Goal: Check status

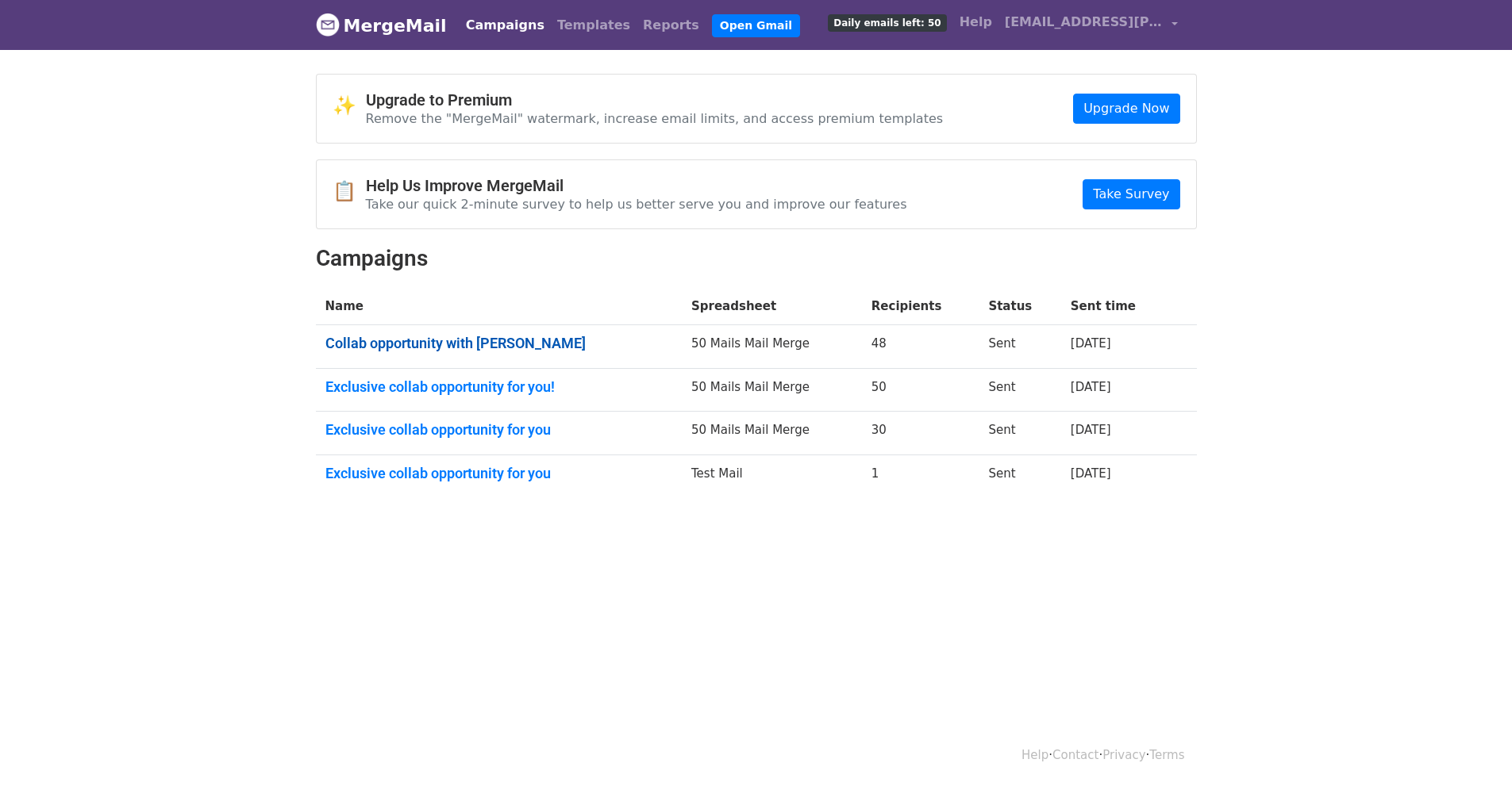
click at [501, 343] on link "Collab opportunity with Belvagio" at bounding box center [499, 343] width 348 height 18
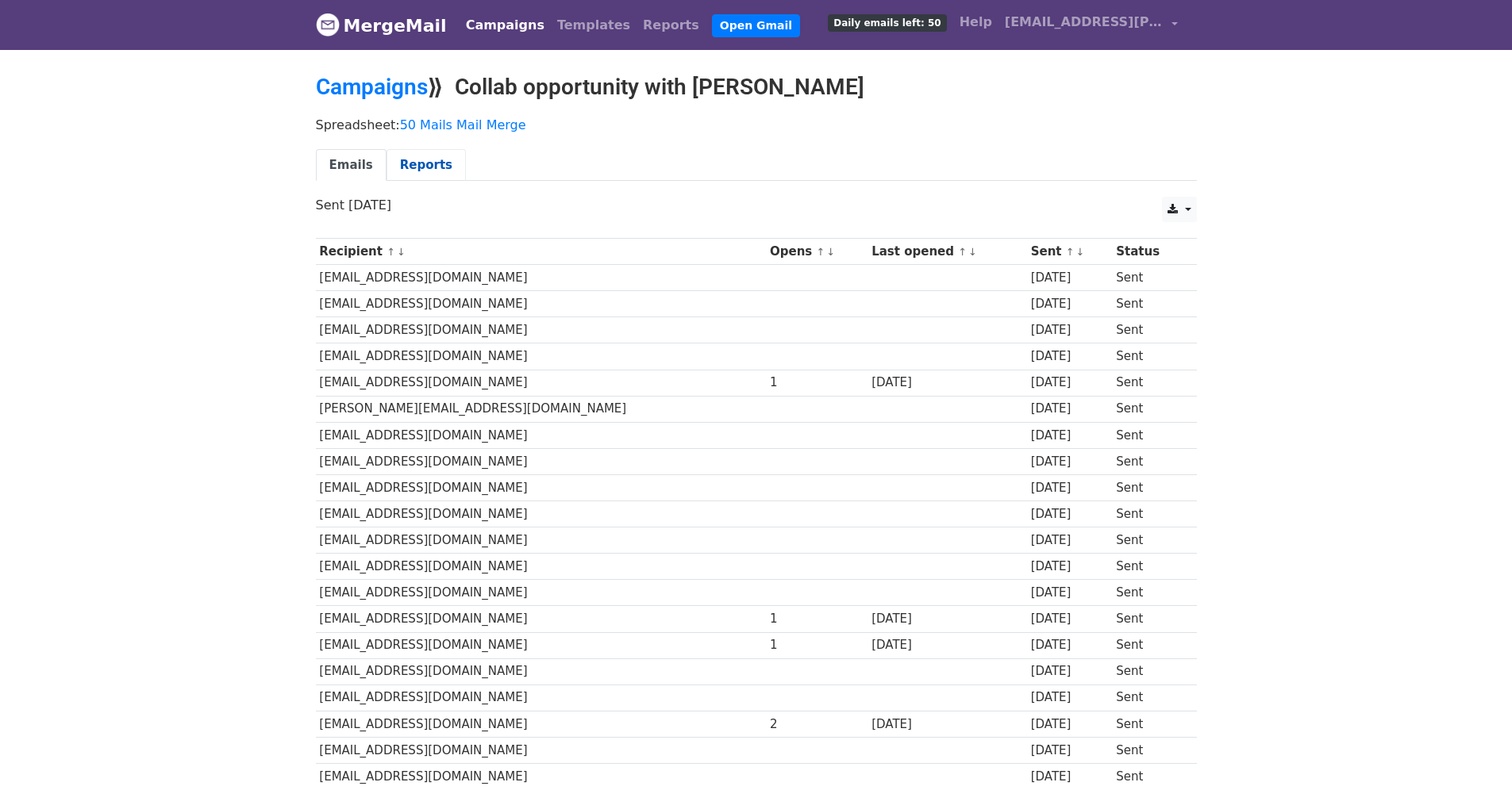
click at [432, 169] on link "Reports" at bounding box center [426, 165] width 80 height 33
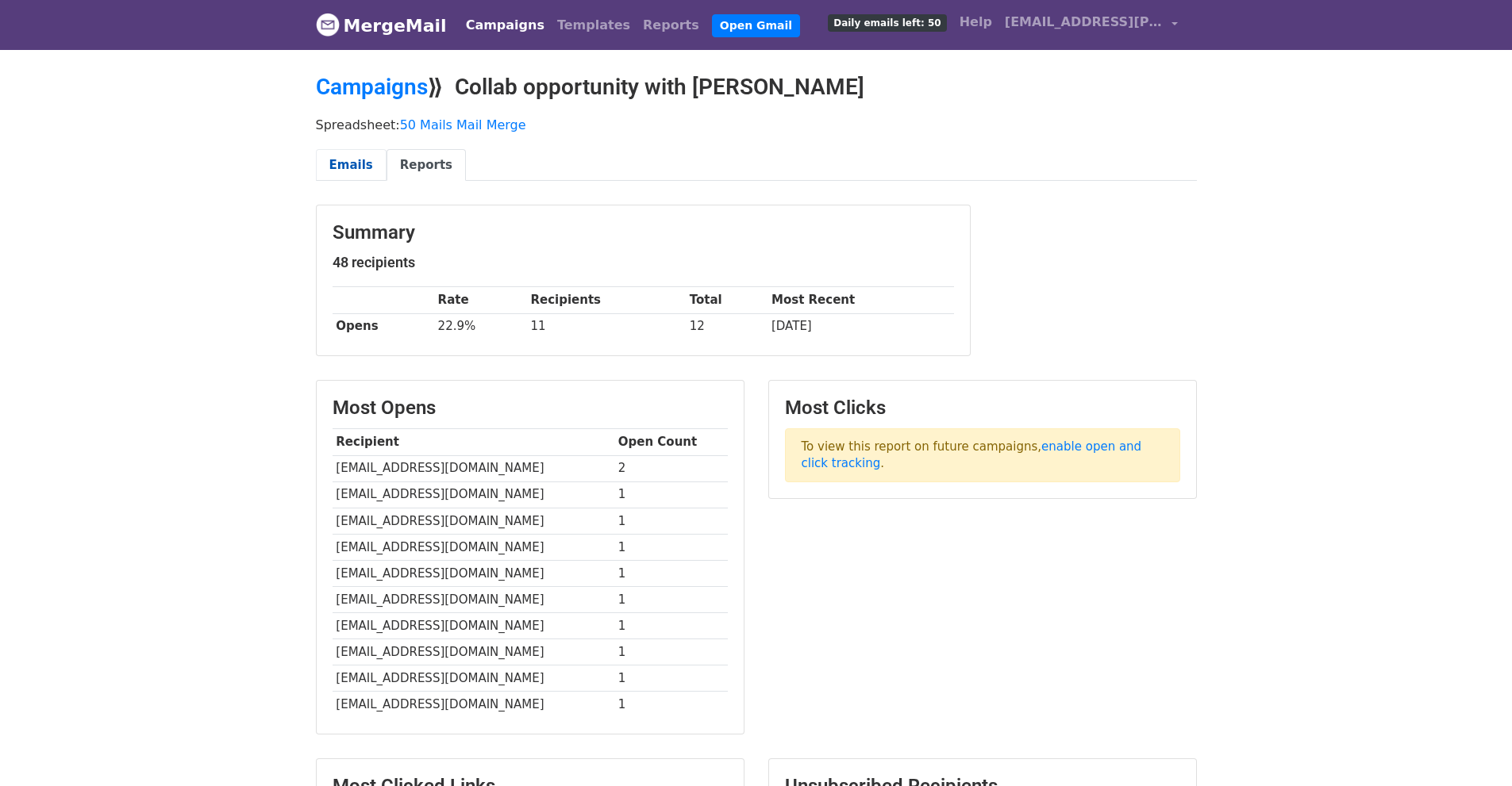
click at [356, 159] on link "Emails" at bounding box center [351, 165] width 70 height 33
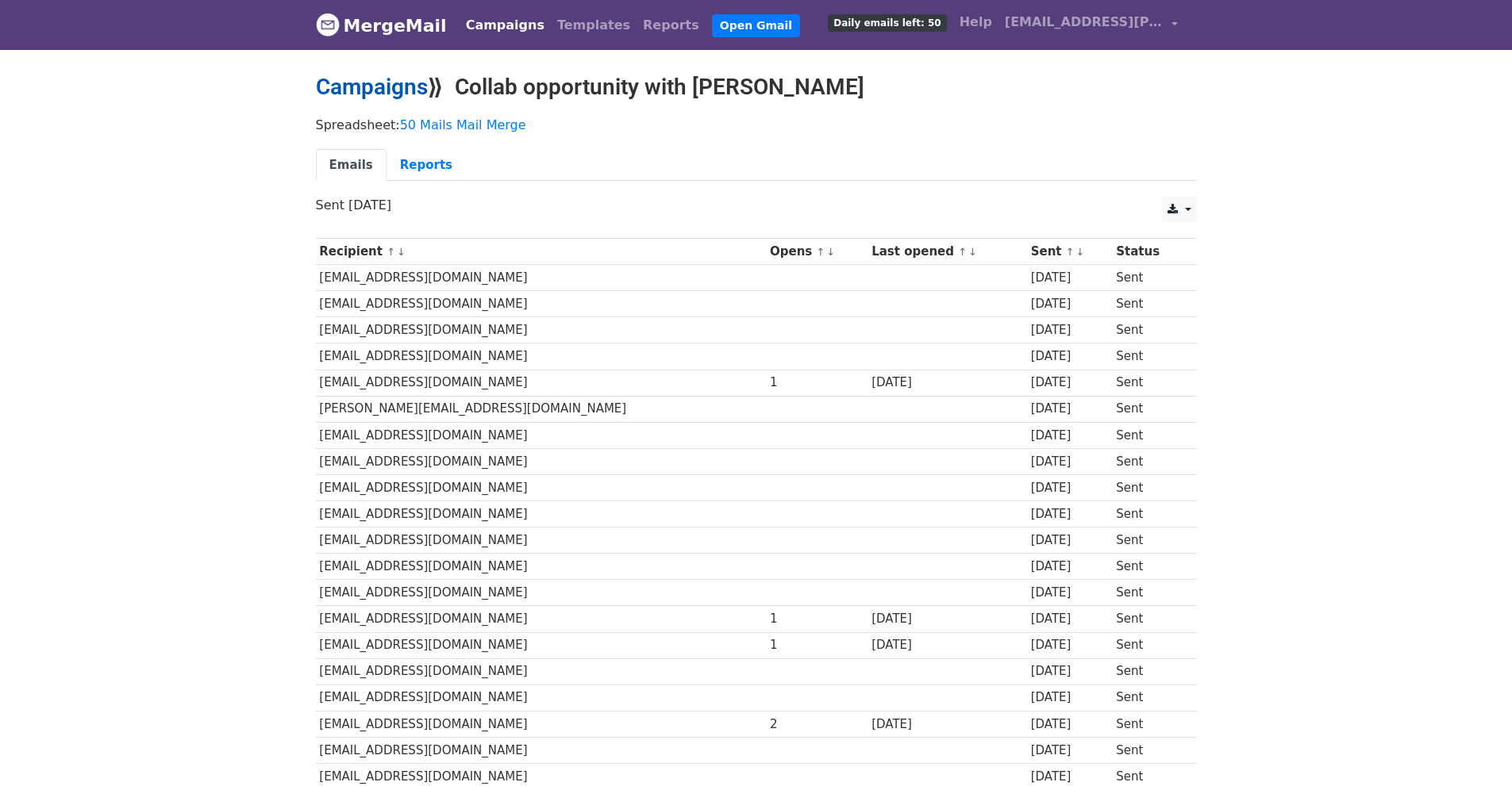
click at [381, 78] on link "Campaigns" at bounding box center [371, 87] width 112 height 26
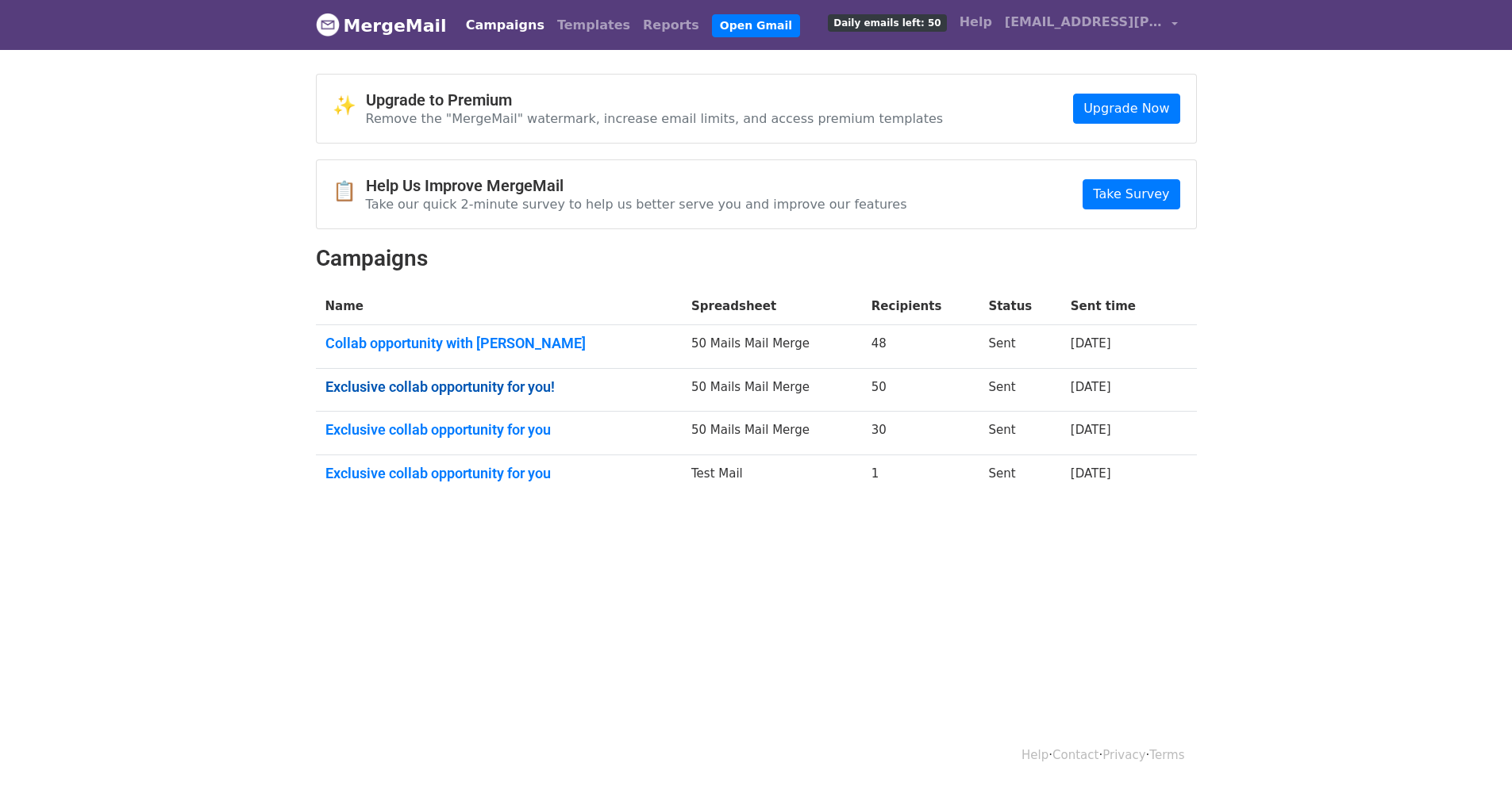
click at [437, 386] on link "Exclusive collab opportunity for you!" at bounding box center [499, 387] width 348 height 18
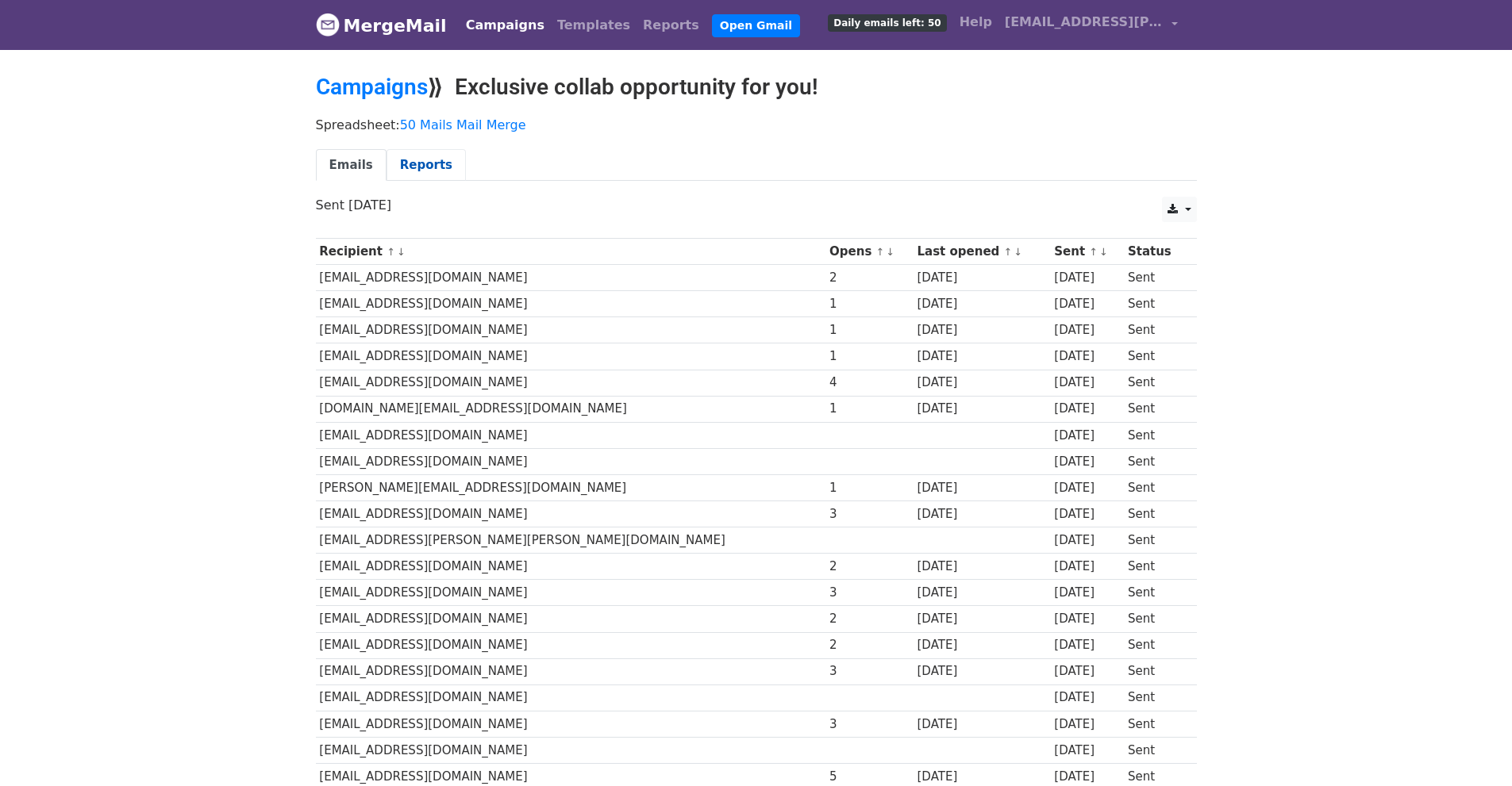
click at [399, 152] on link "Reports" at bounding box center [426, 165] width 80 height 33
